Goal: Information Seeking & Learning: Find specific fact

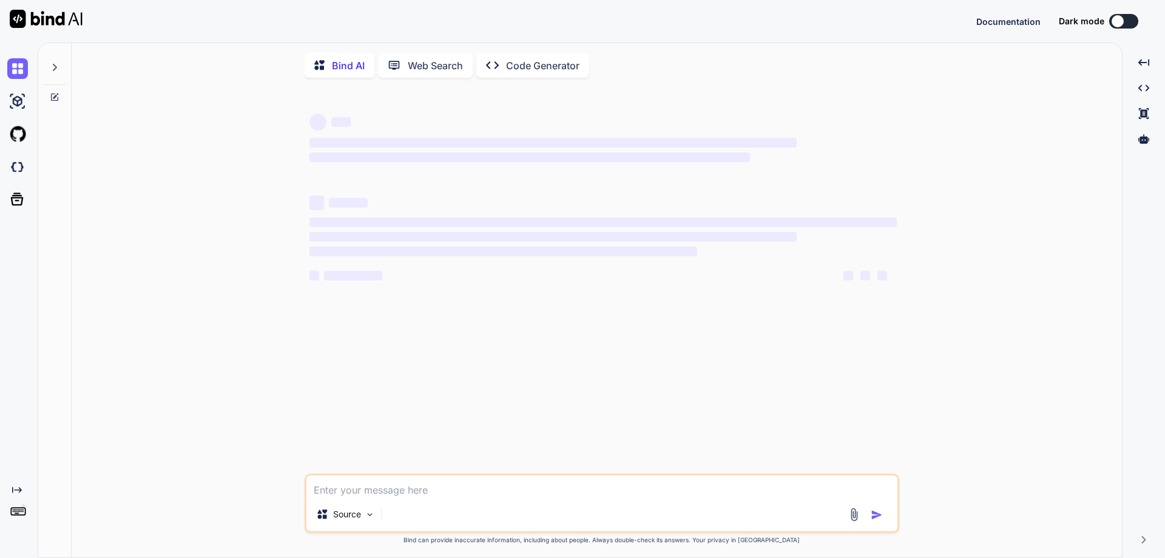
type textarea "x"
type textarea "f"
type textarea "x"
type textarea "fi"
type textarea "x"
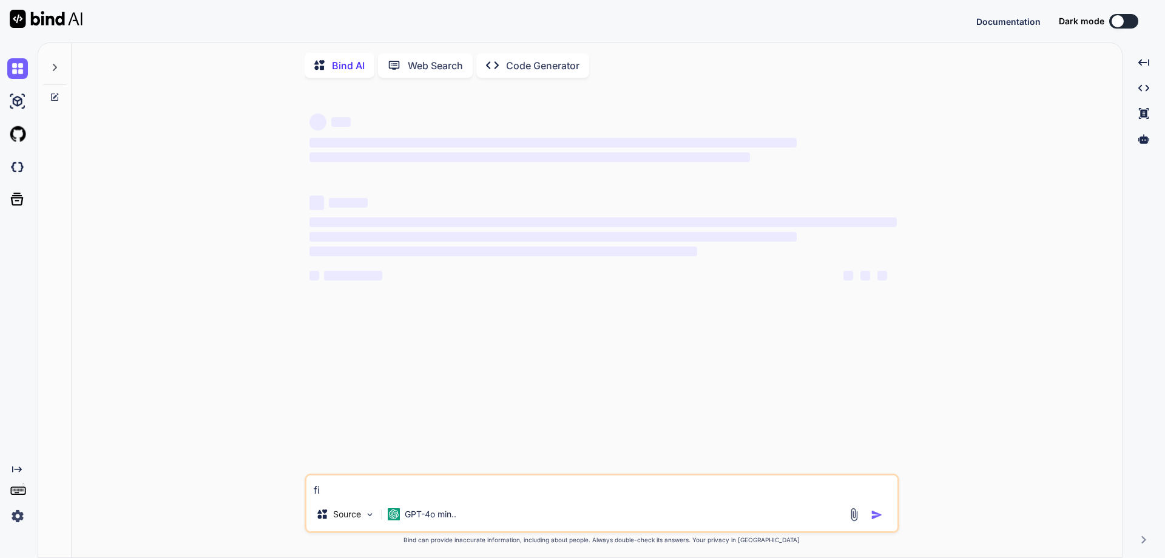
type textarea "fin"
type textarea "x"
type textarea "find"
type textarea "x"
type textarea "find"
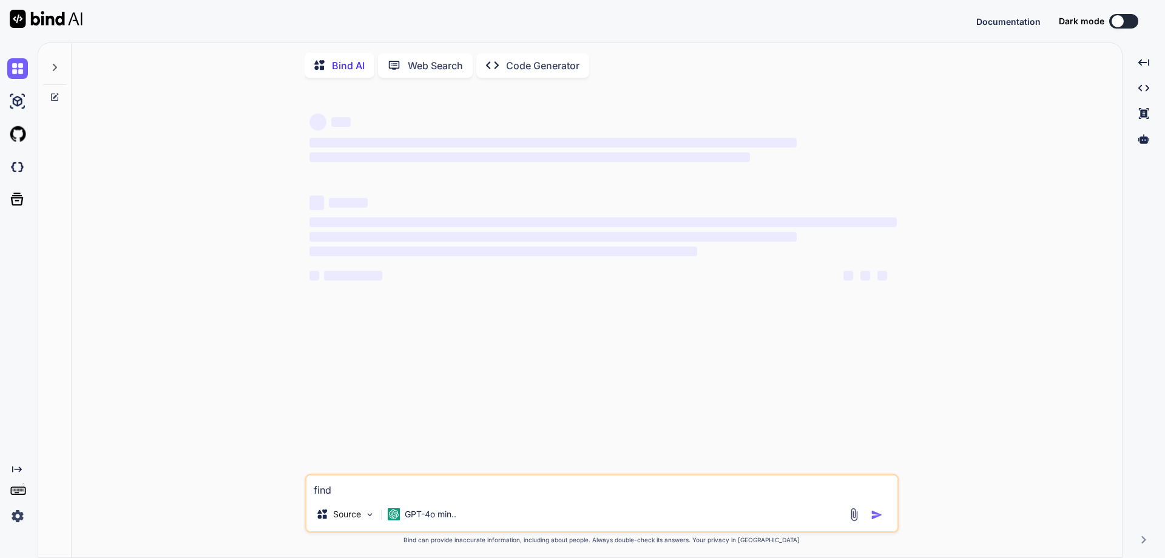
type textarea "x"
type textarea "find x"
type textarea "x"
type textarea "find x"
type textarea "x"
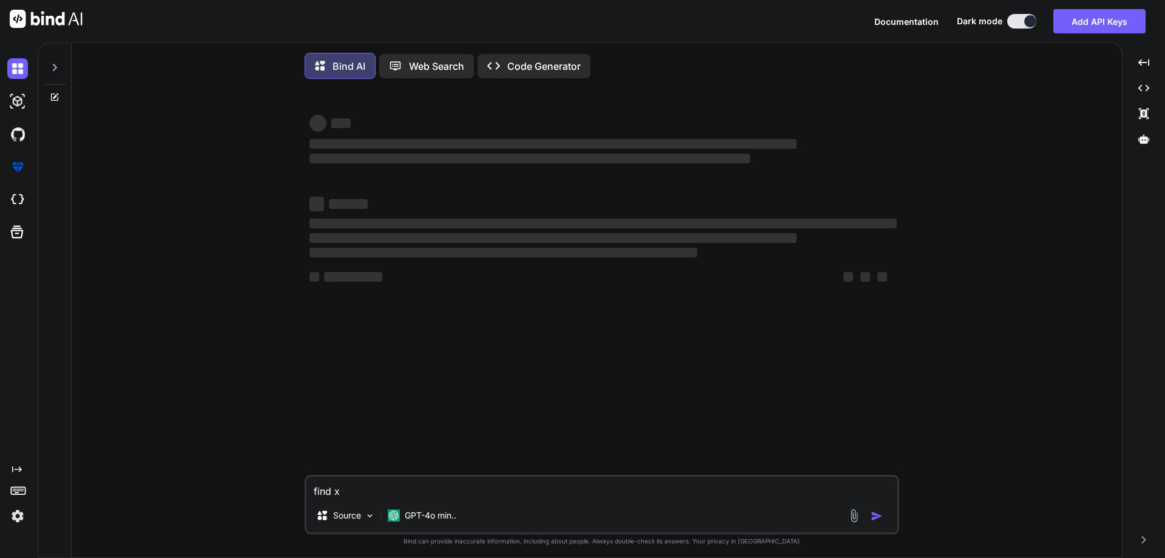
type textarea "find x p"
type textarea "x"
type textarea "find x pa"
type textarea "x"
type textarea "find x pat"
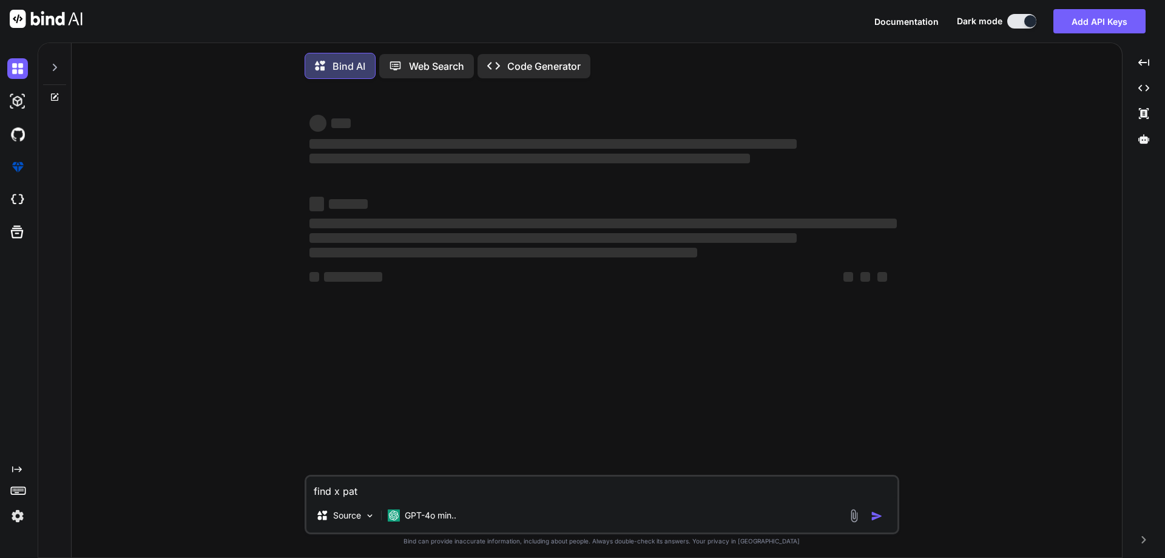
type textarea "x"
type textarea "find x pat"
type textarea "x"
type textarea "find x pat"
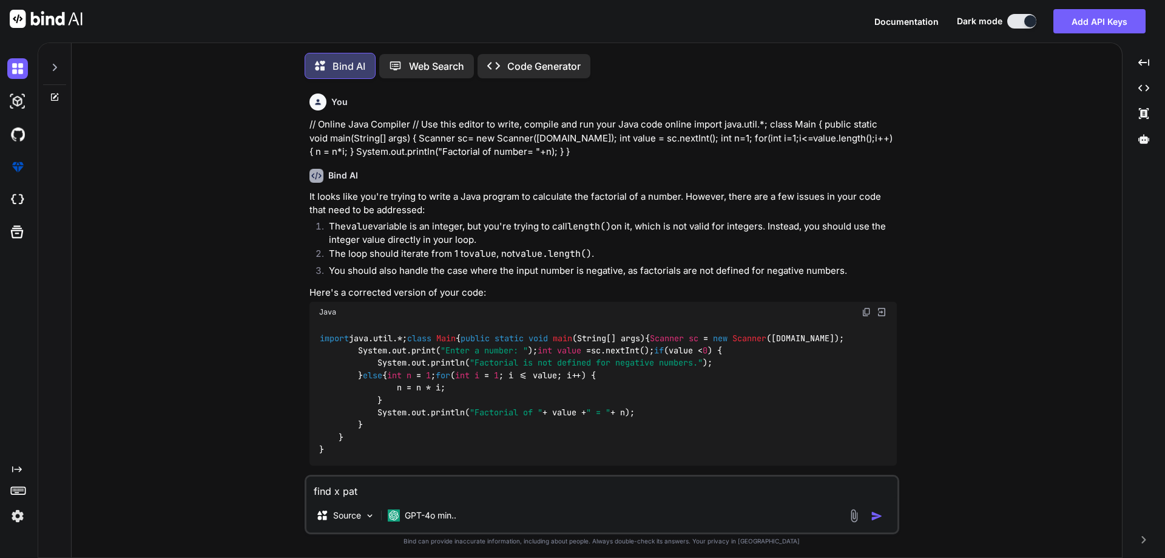
type textarea "x"
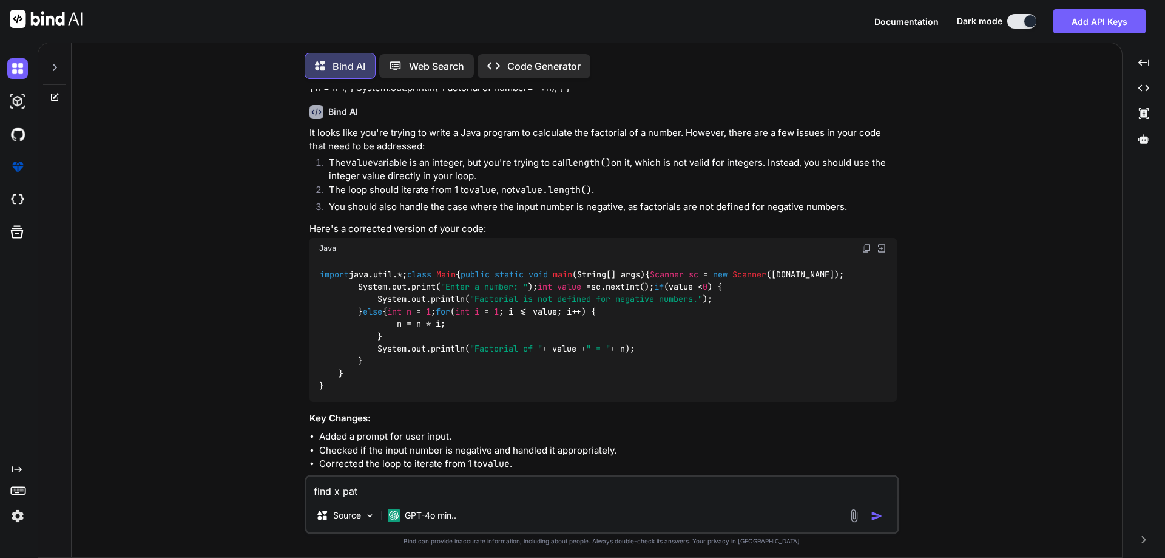
scroll to position [6, 0]
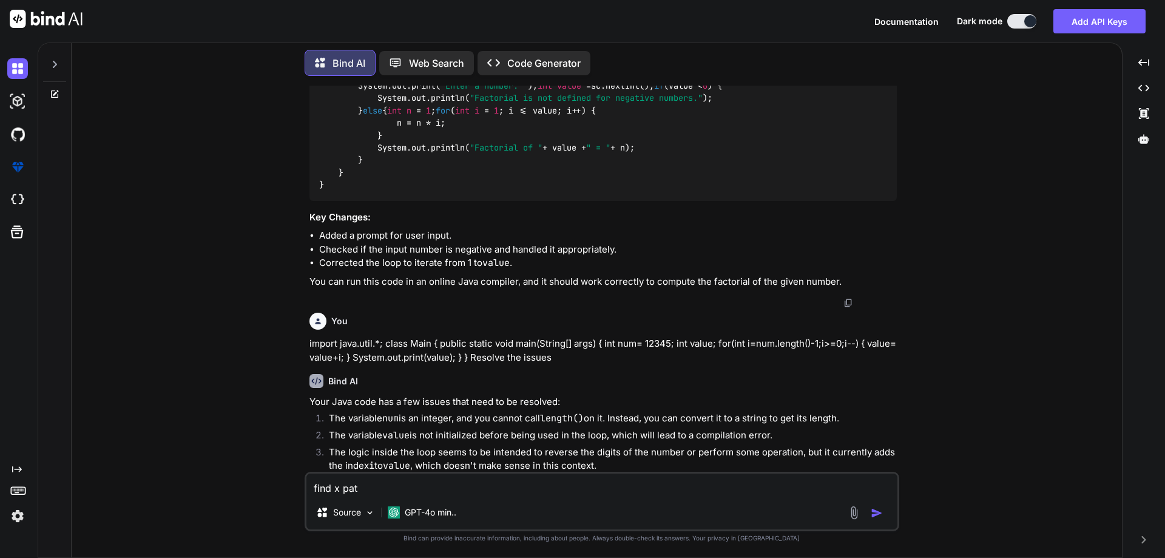
type textarea "find x path"
type textarea "x"
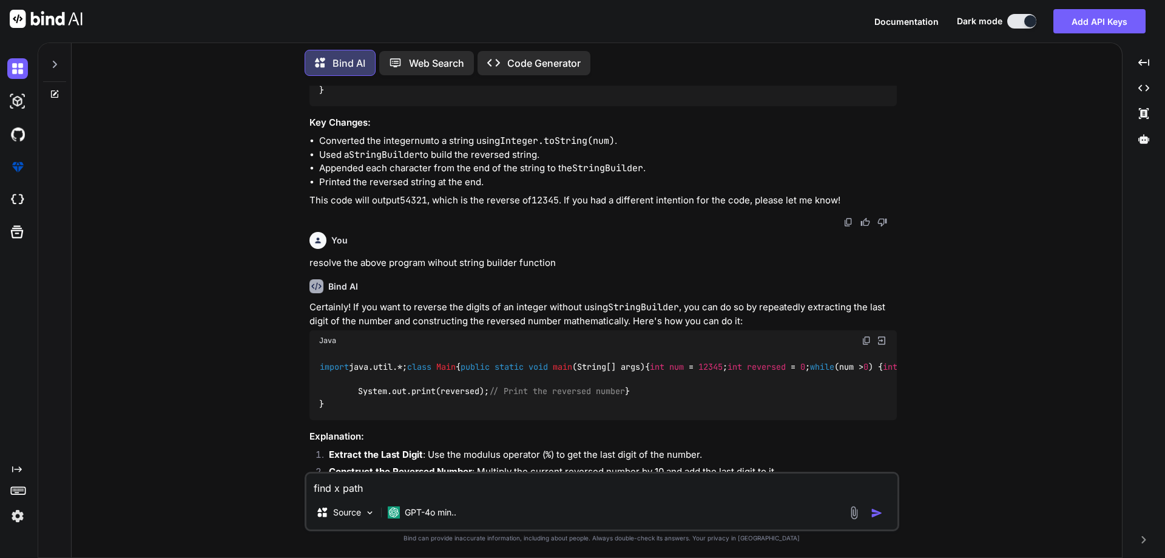
type textarea "find x path"
type textarea "x"
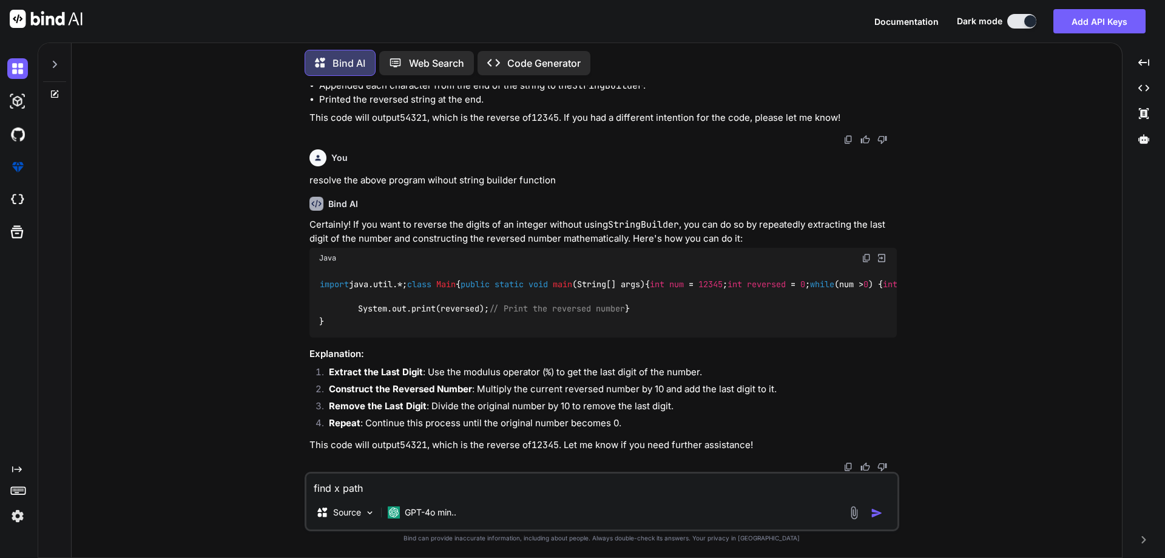
type textarea "find x path o"
type textarea "x"
type textarea "find x path of"
type textarea "x"
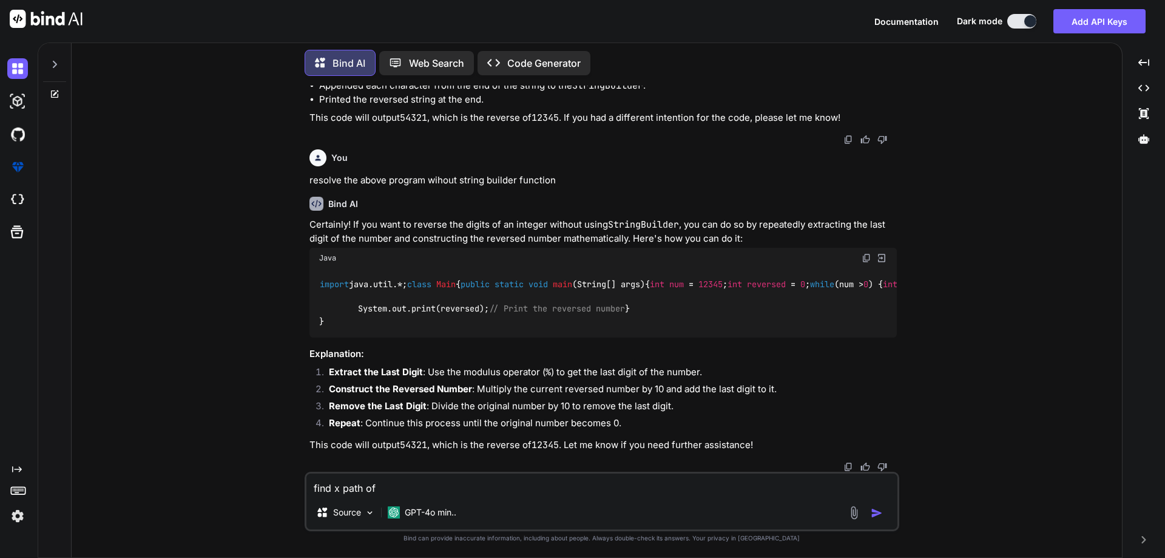
type textarea "find x path of"
type textarea "x"
type textarea "find x path of g"
type textarea "x"
type textarea "find x path of go"
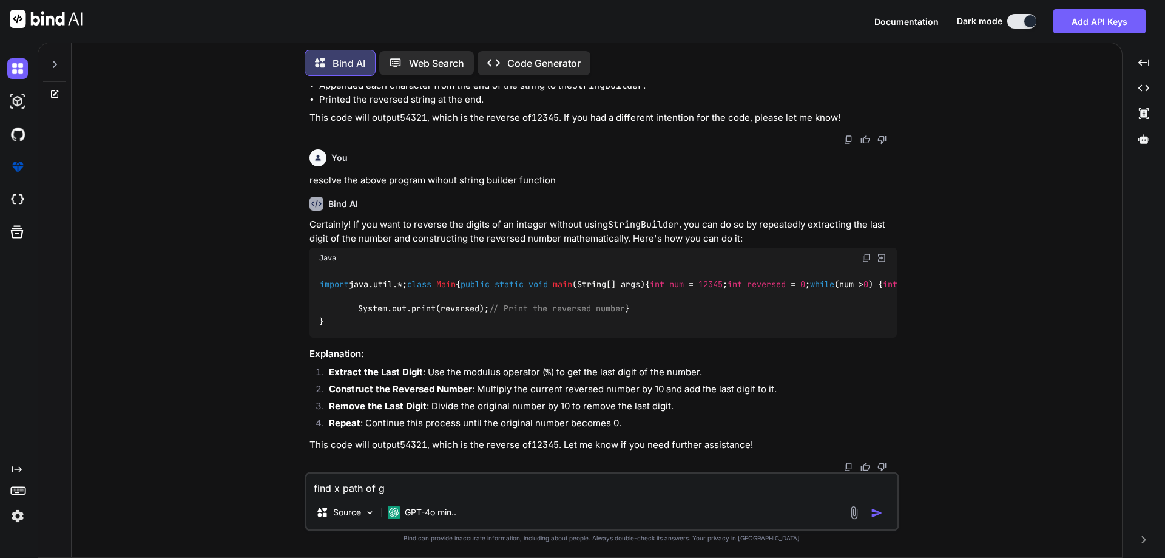
type textarea "x"
type textarea "find x path of goo"
type textarea "x"
type textarea "find x path of goog"
type textarea "x"
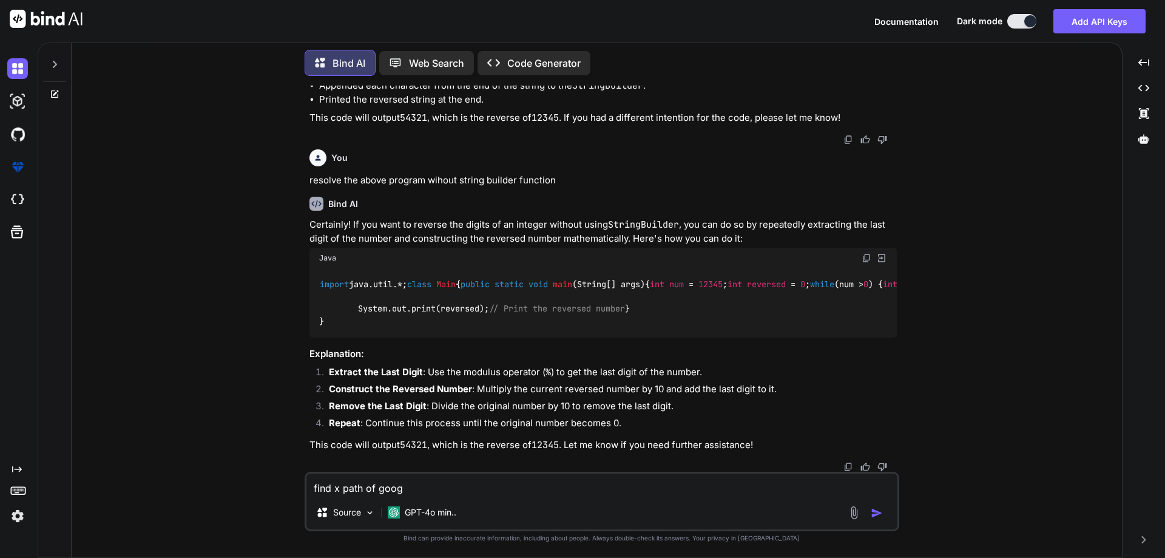
type textarea "find x path of googl"
type textarea "x"
type textarea "find x path of google"
type textarea "x"
type textarea "find x path of google"
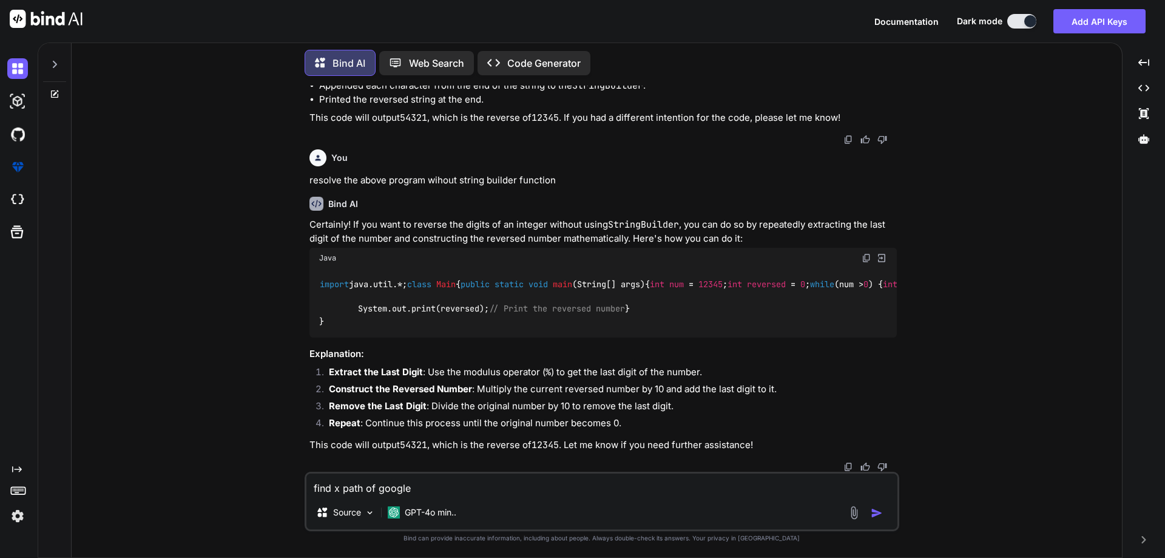
type textarea "x"
type textarea "find x path of google s"
type textarea "x"
type textarea "find x path of google se"
type textarea "x"
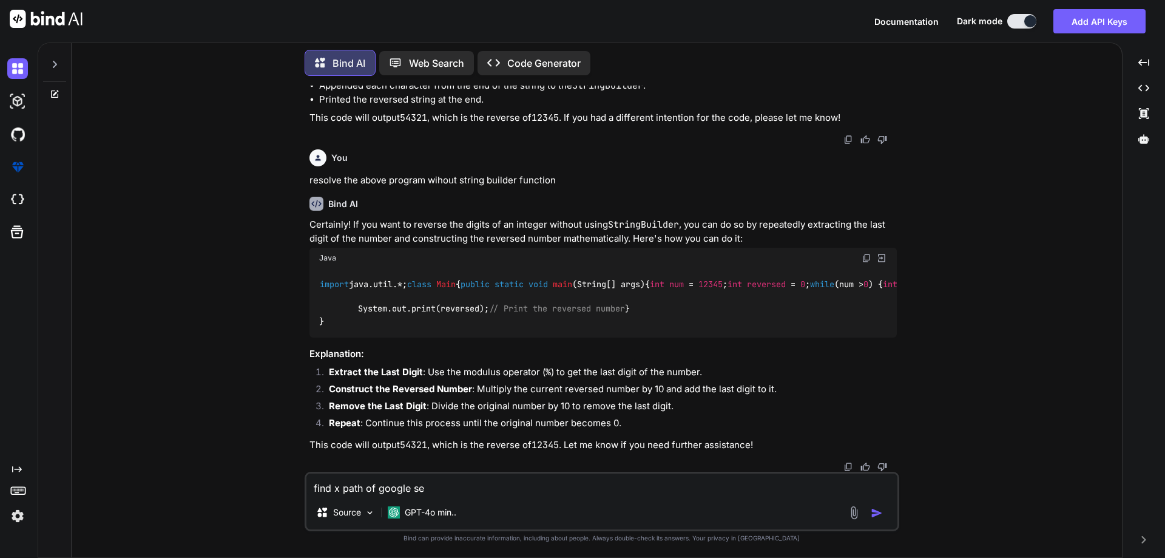
type textarea "find x path of google sea"
type textarea "x"
type textarea "find x path of google sear"
type textarea "x"
type textarea "find x path of google searc"
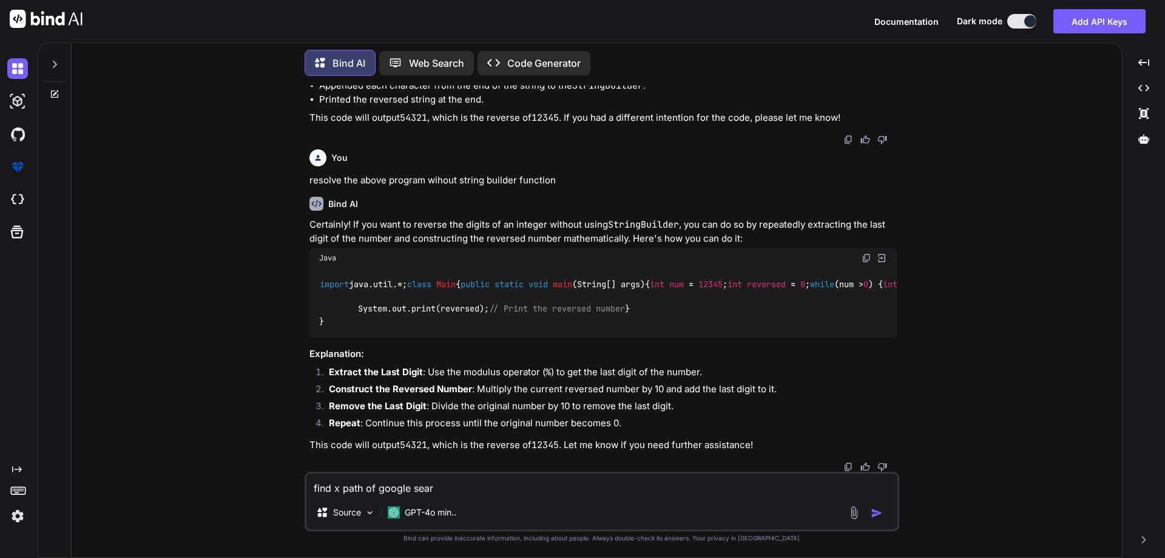
type textarea "x"
type textarea "find x path of google search"
type textarea "x"
type textarea "find x path of google search"
type textarea "x"
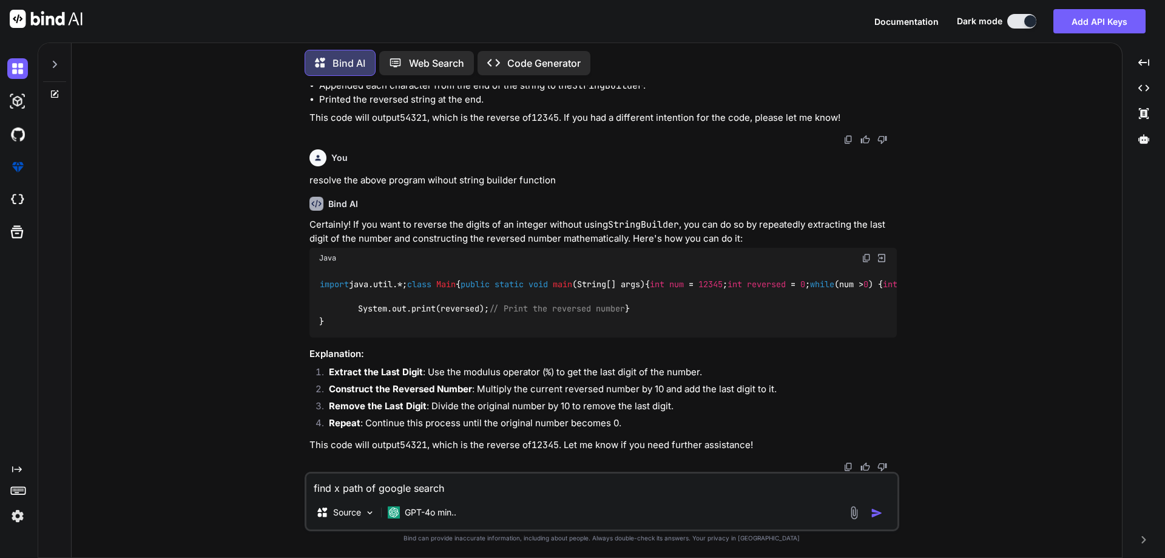
click at [341, 489] on textarea "find x path of google search" at bounding box center [601, 484] width 591 height 22
type textarea "find xpath of google search"
click at [478, 488] on textarea "find xpath of google search" at bounding box center [601, 484] width 591 height 22
type textarea "x"
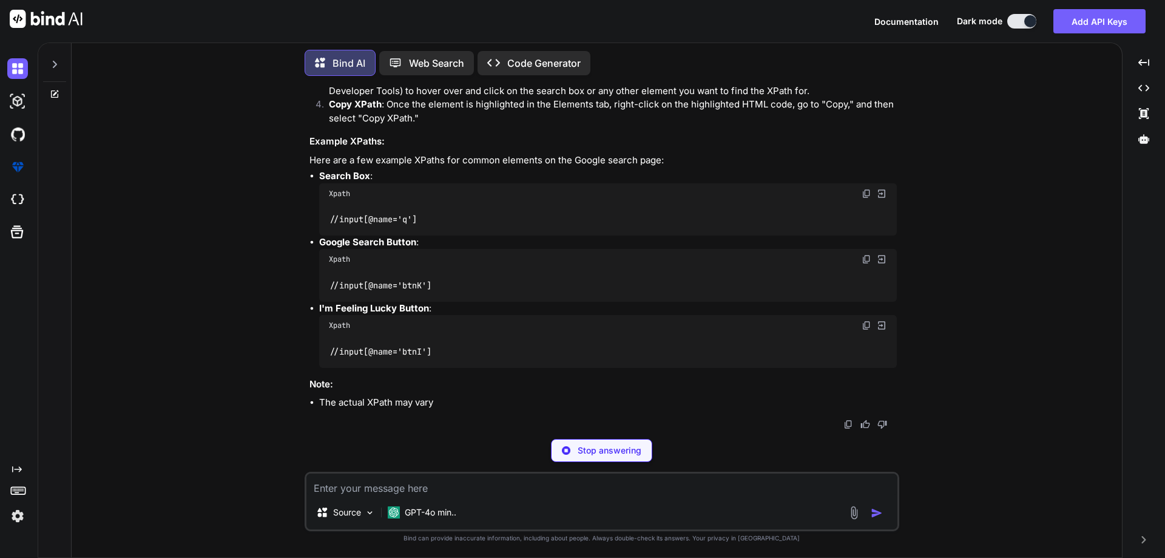
scroll to position [1766, 0]
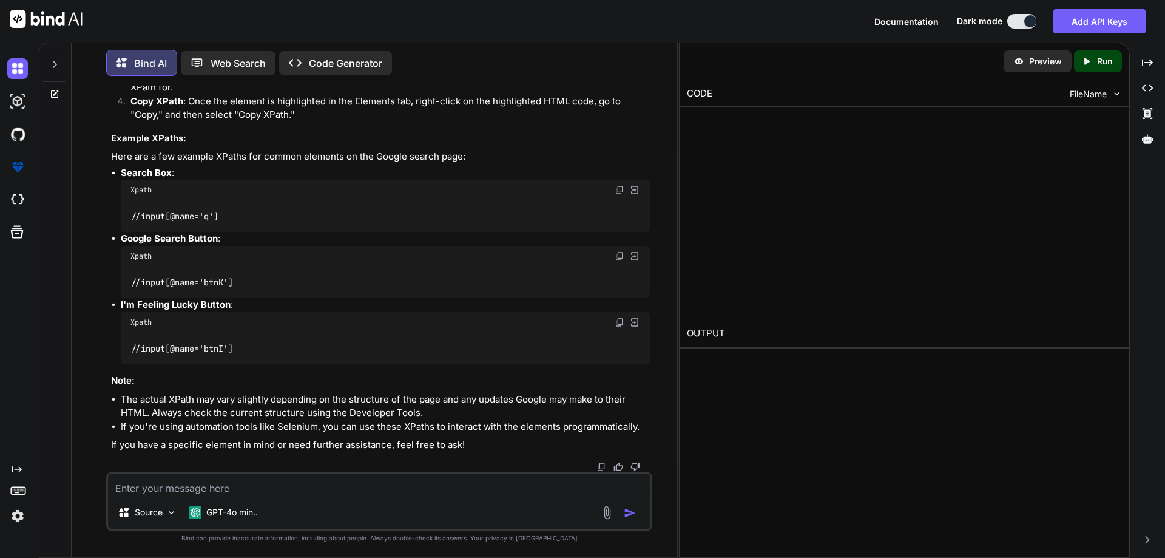
type textarea "x"
drag, startPoint x: 132, startPoint y: 217, endPoint x: 230, endPoint y: 213, distance: 97.8
click at [230, 213] on div "//input[@name='q']" at bounding box center [385, 216] width 529 height 32
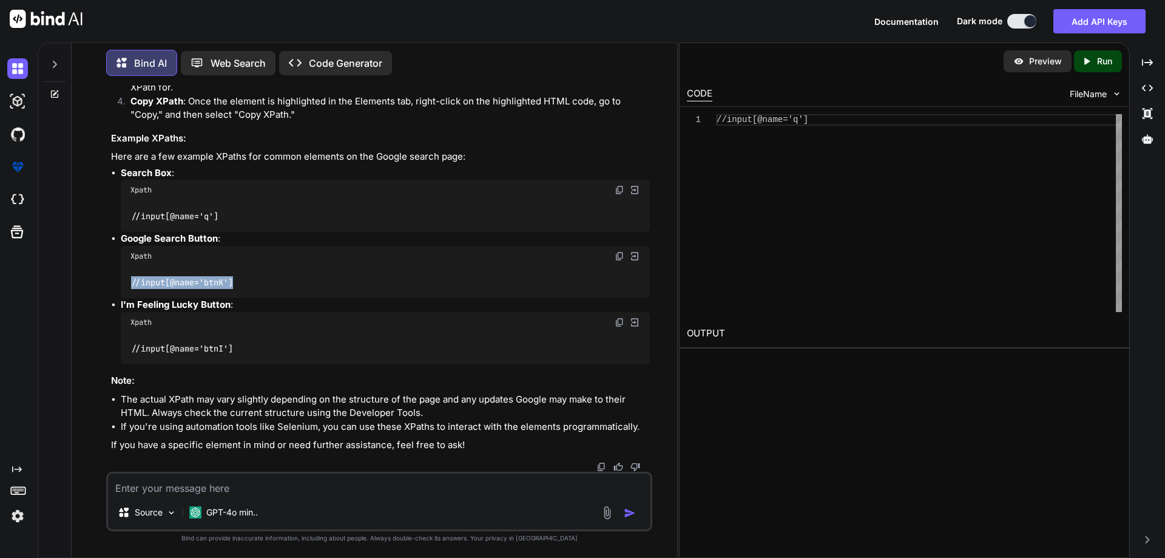
drag, startPoint x: 133, startPoint y: 278, endPoint x: 251, endPoint y: 279, distance: 117.7
click at [251, 279] on div "//input[@name='btnK']" at bounding box center [385, 282] width 529 height 32
copy code "//input[@name='btnK']"
drag, startPoint x: 133, startPoint y: 348, endPoint x: 321, endPoint y: 348, distance: 187.5
click at [321, 348] on div "//input[@name='btnI']" at bounding box center [385, 348] width 529 height 32
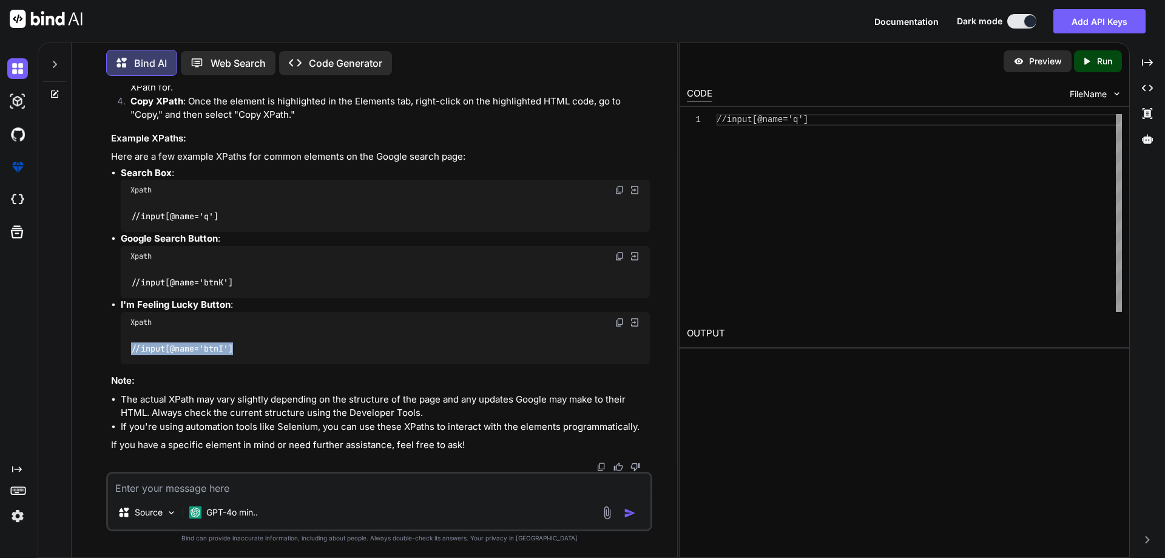
copy code "//input[@name='btnI']"
click at [207, 485] on textarea at bounding box center [379, 484] width 542 height 22
type textarea "Above are not working"
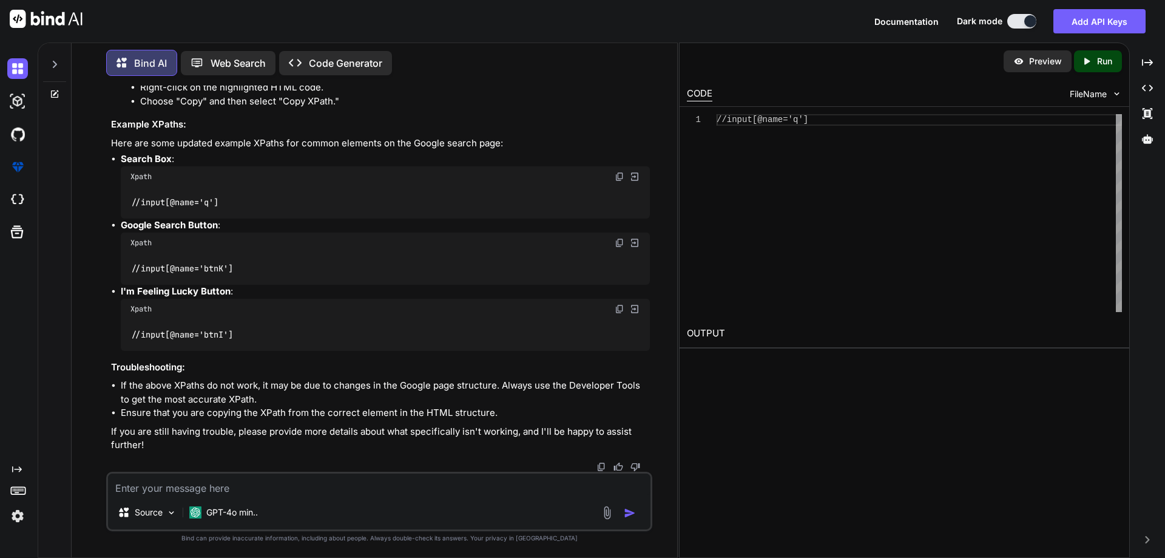
scroll to position [2416, 0]
click at [184, 485] on textarea at bounding box center [379, 484] width 542 height 22
type textarea "not working above xpath"
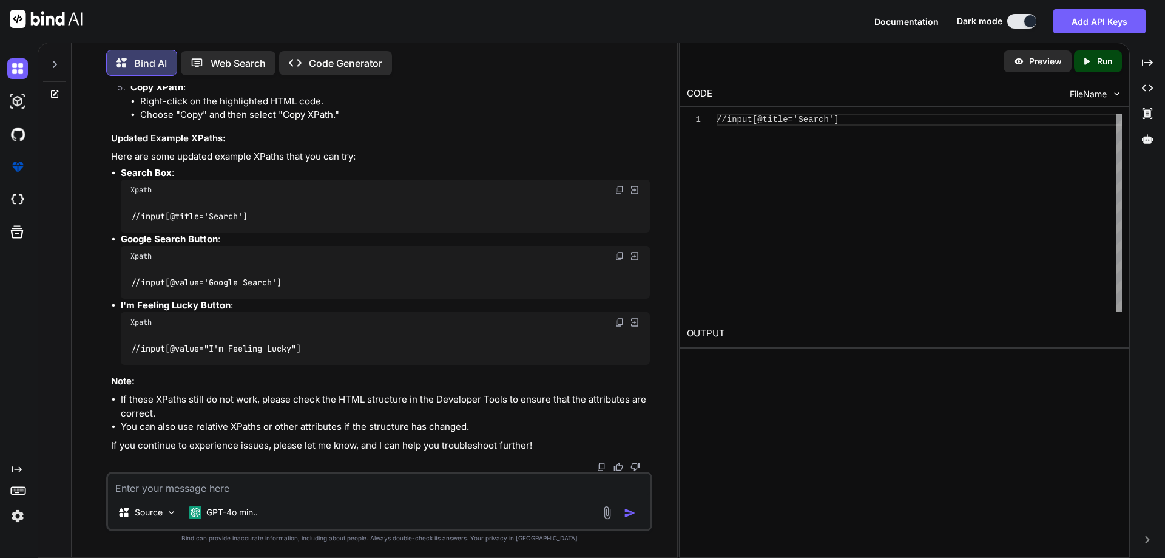
scroll to position [3066, 0]
drag, startPoint x: 266, startPoint y: 213, endPoint x: 123, endPoint y: 221, distance: 143.4
click at [123, 221] on div "//input[@title='Search']" at bounding box center [385, 216] width 529 height 32
copy code "//input[@title='Search']"
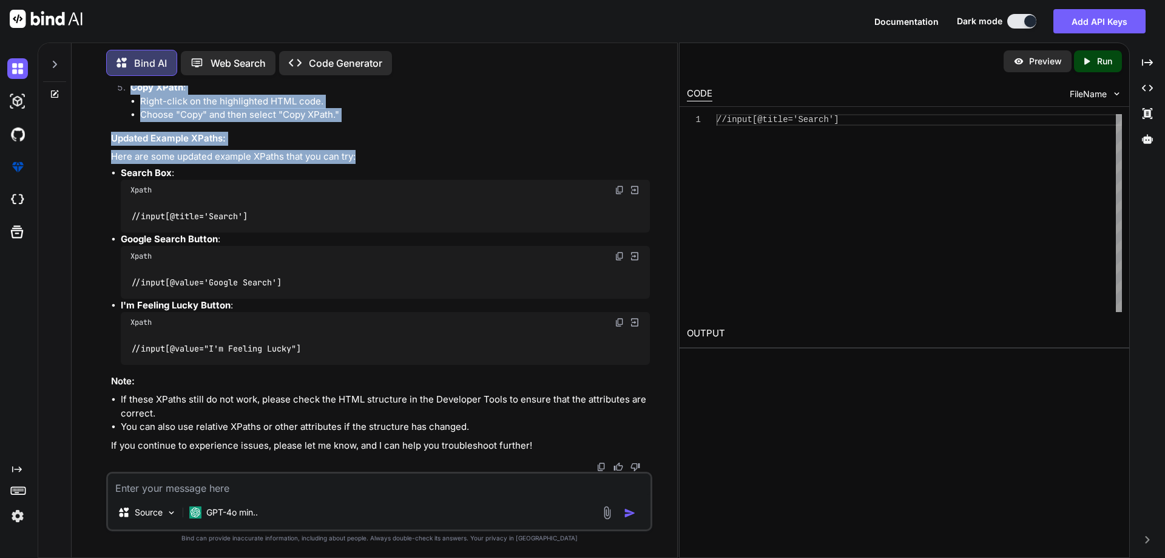
drag, startPoint x: 132, startPoint y: 262, endPoint x: 383, endPoint y: 456, distance: 318.0
click at [383, 452] on div "I apologize for the inconvenience. Google frequently updates its HTML structure…" at bounding box center [380, 174] width 539 height 556
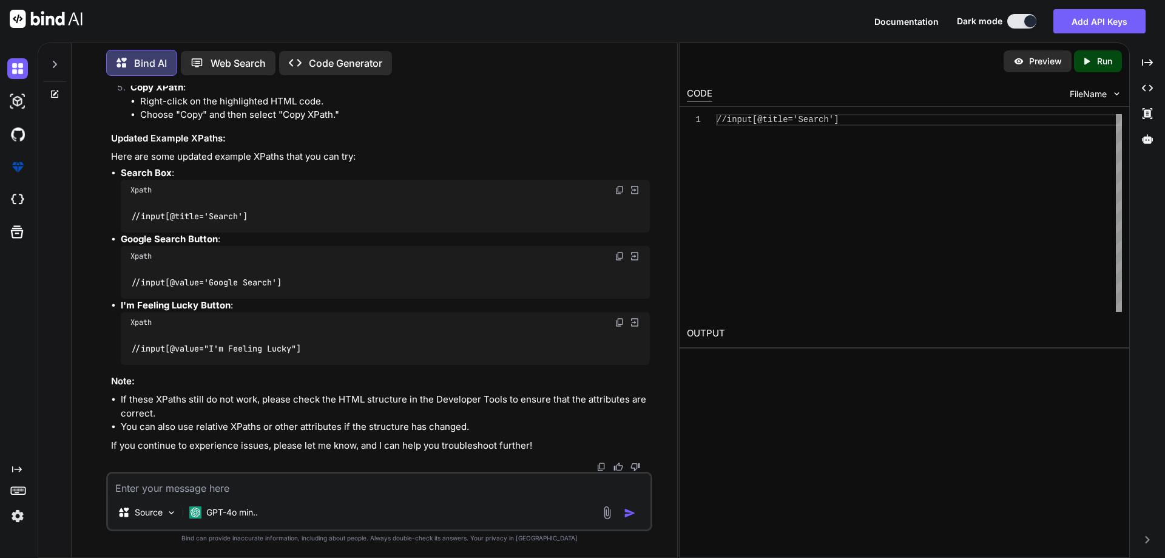
click at [318, 168] on p "Search Box :" at bounding box center [385, 173] width 529 height 14
drag, startPoint x: 135, startPoint y: 216, endPoint x: 286, endPoint y: 215, distance: 151.1
click at [286, 215] on div "//input[@title='Search']" at bounding box center [385, 216] width 529 height 32
drag, startPoint x: 295, startPoint y: 281, endPoint x: 103, endPoint y: 286, distance: 192.4
click at [103, 286] on div "You // Online Java Compiler // Use this editor to write, compile and run your J…" at bounding box center [379, 321] width 596 height 471
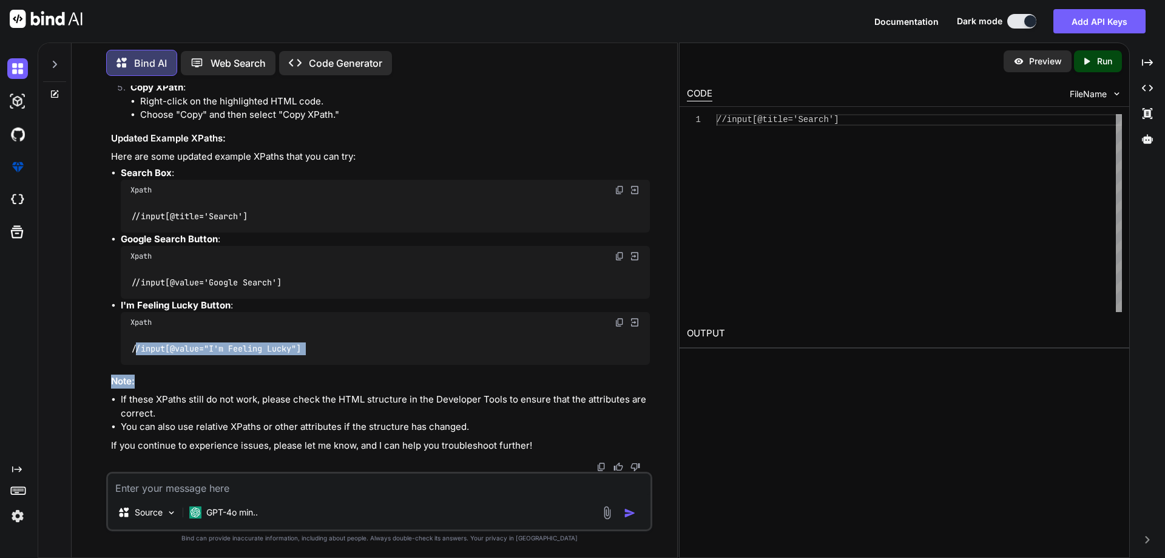
drag, startPoint x: 134, startPoint y: 342, endPoint x: 352, endPoint y: 367, distance: 219.2
click at [352, 367] on div "I apologize for the inconvenience. Google frequently updates its HTML structure…" at bounding box center [380, 174] width 539 height 556
click at [232, 373] on div "I apologize for the inconvenience. Google frequently updates its HTML structure…" at bounding box center [380, 174] width 539 height 556
drag, startPoint x: 130, startPoint y: 348, endPoint x: 320, endPoint y: 348, distance: 189.3
click at [320, 348] on div "//input[@value="I'm Feeling Lucky"]" at bounding box center [385, 348] width 529 height 32
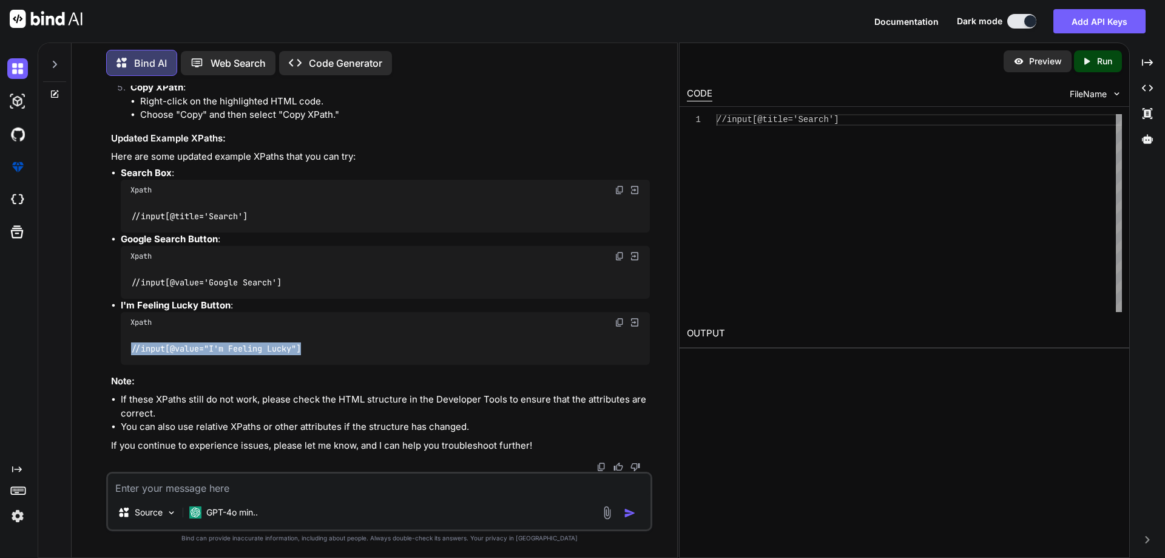
copy code "//input[@value="I'm Feeling Lucky"]"
click at [322, 356] on div "//input[@value="I'm Feeling Lucky"]" at bounding box center [385, 348] width 529 height 32
